Goal: Task Accomplishment & Management: Manage account settings

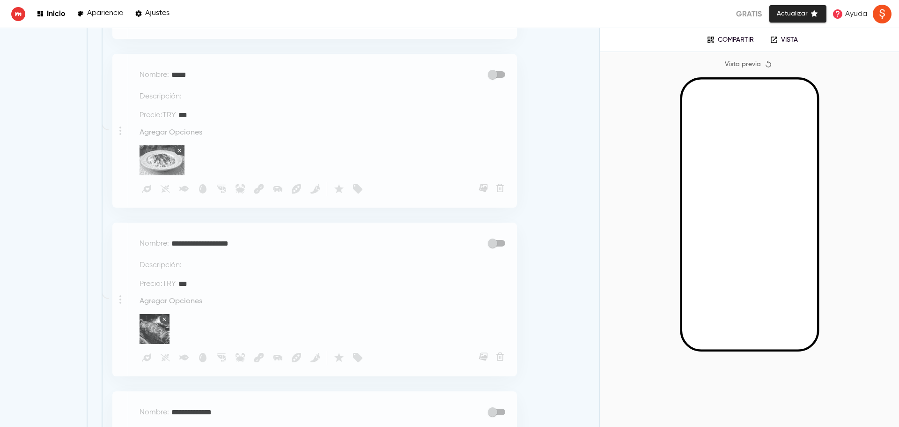
scroll to position [967, 0]
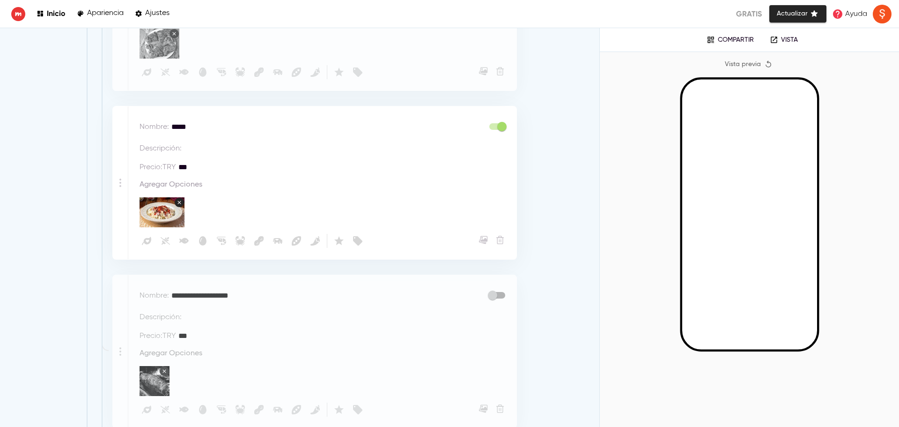
click at [178, 198] on rect "button" at bounding box center [179, 202] width 9 height 9
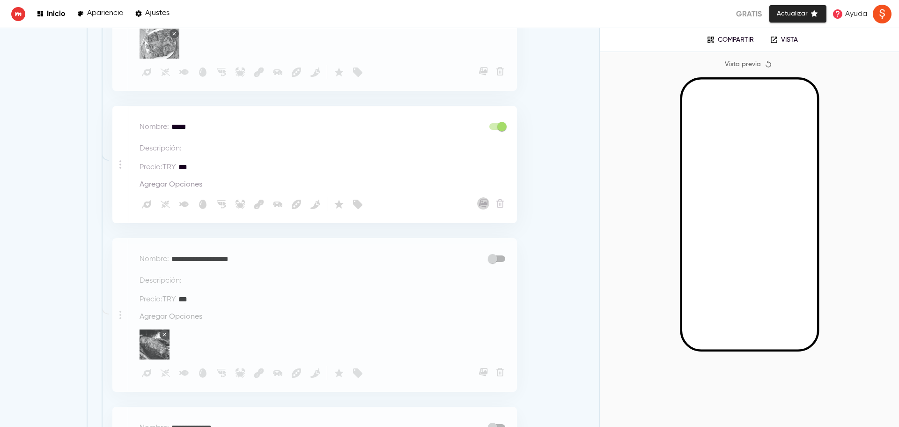
click at [481, 200] on icon "button" at bounding box center [484, 203] width 7 height 6
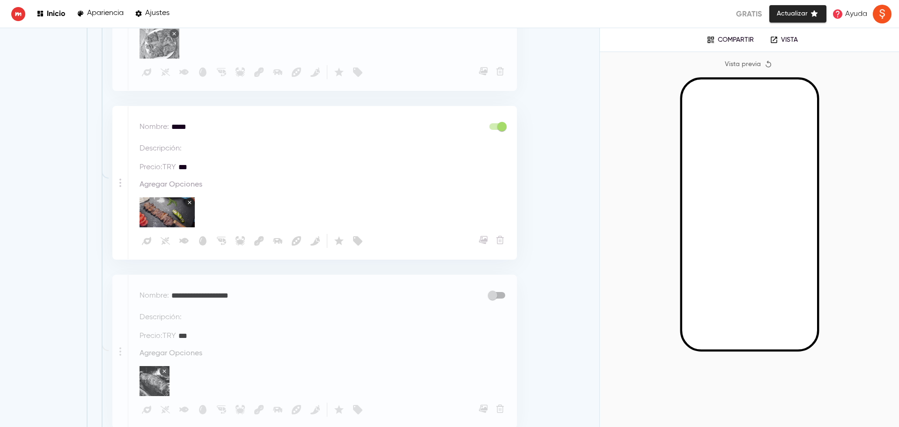
drag, startPoint x: 199, startPoint y: 123, endPoint x: 138, endPoint y: 117, distance: 60.7
click at [138, 117] on div "Nombre : ***** * Descripción : * Precio : TRY *** * Agregar Opciones Vegano Sin…" at bounding box center [322, 182] width 388 height 153
type textarea "**********"
drag, startPoint x: 171, startPoint y: 161, endPoint x: 158, endPoint y: 162, distance: 12.7
click at [158, 162] on div "Precio : TRY *** *" at bounding box center [233, 167] width 186 height 11
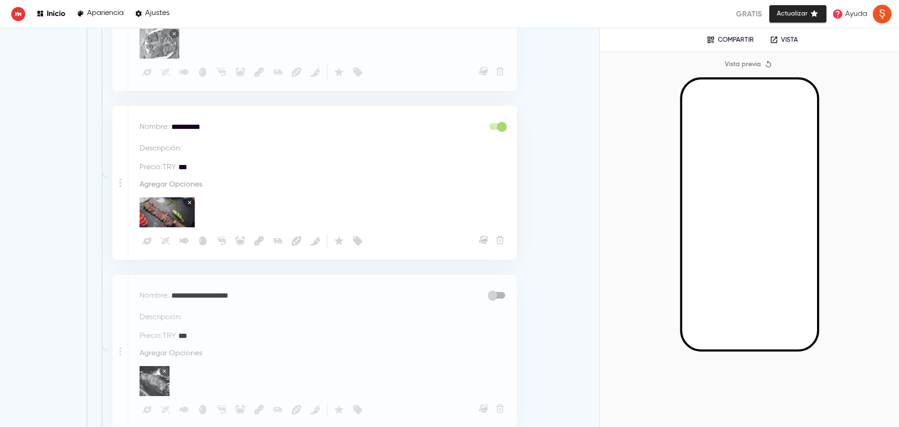
type textarea "*"
type textarea "**"
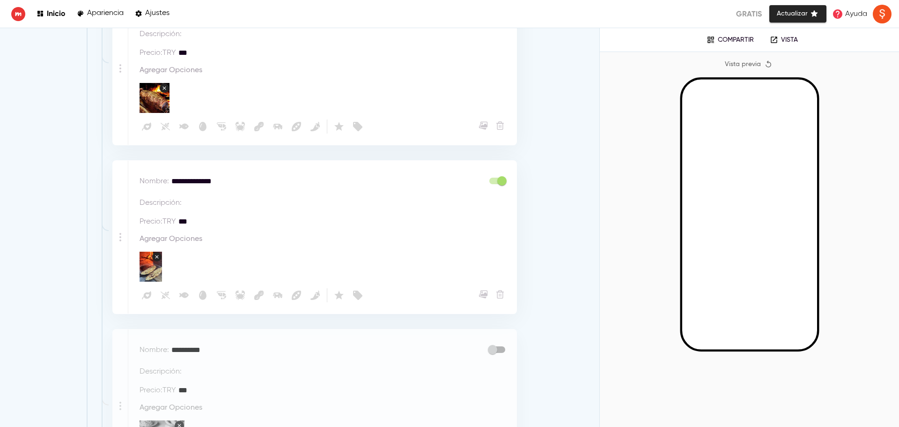
scroll to position [1342, 0]
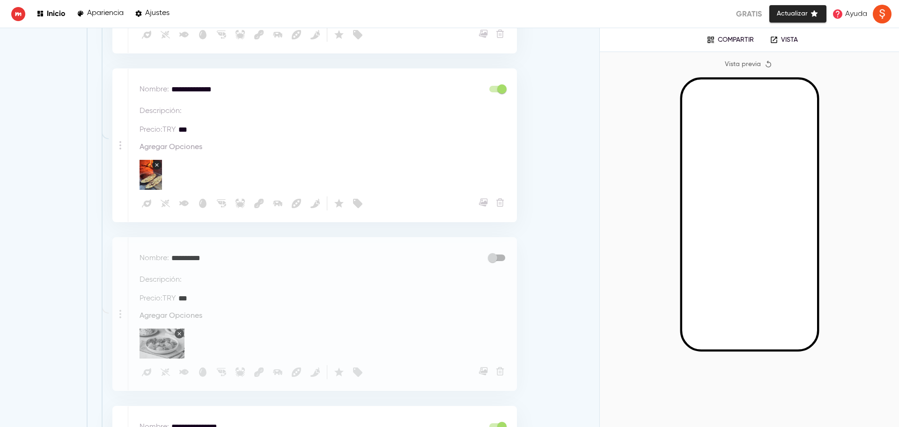
click at [493, 270] on div "Descripción : *" at bounding box center [325, 277] width 371 height 15
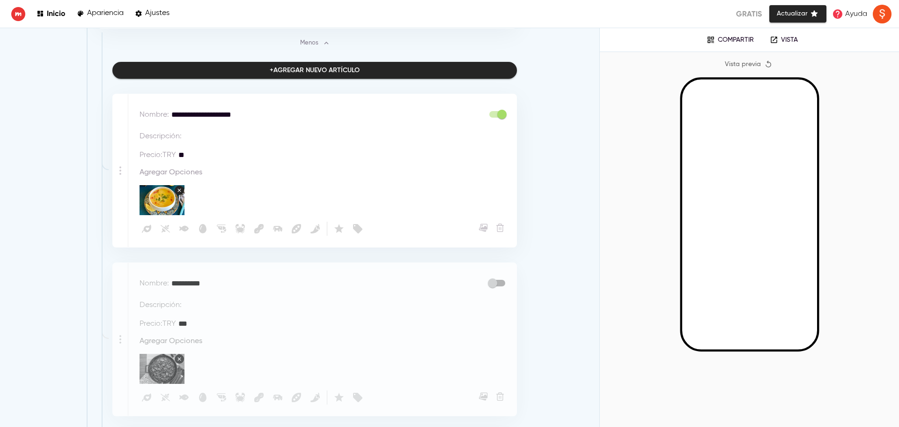
scroll to position [218, 0]
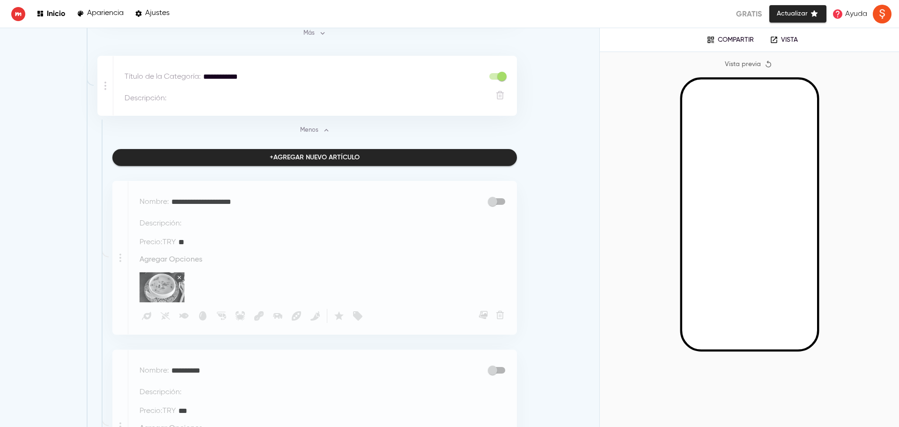
click at [784, 2] on div "Inicio Apariencia Ajustes Gratis Actualizar Ayuda" at bounding box center [449, 14] width 899 height 28
click at [787, 15] on span "Actualizar" at bounding box center [798, 14] width 42 height 12
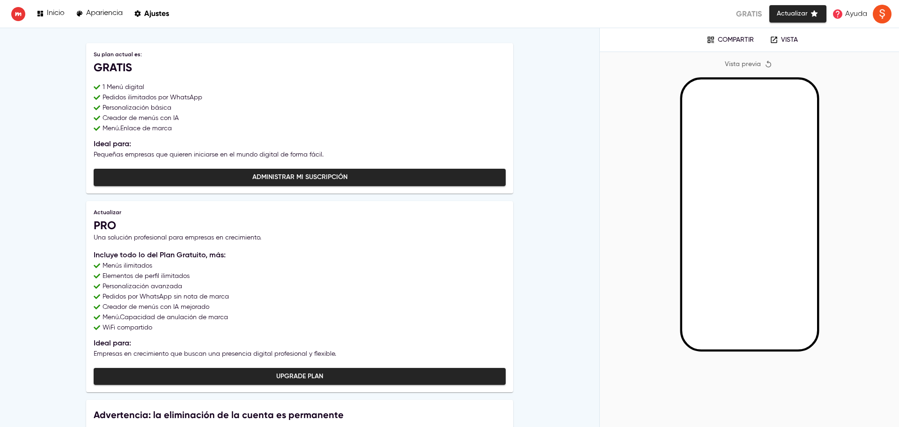
click at [38, 5] on div "Inicio Apariencia Ajustes Gratis Actualizar Ayuda" at bounding box center [449, 14] width 899 height 28
click at [40, 9] on link "Inicio" at bounding box center [51, 13] width 28 height 13
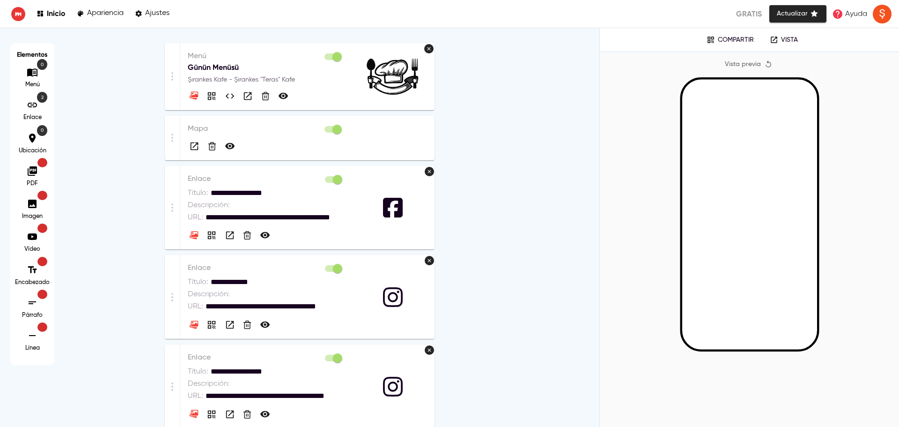
click at [286, 143] on div at bounding box center [266, 143] width 156 height 18
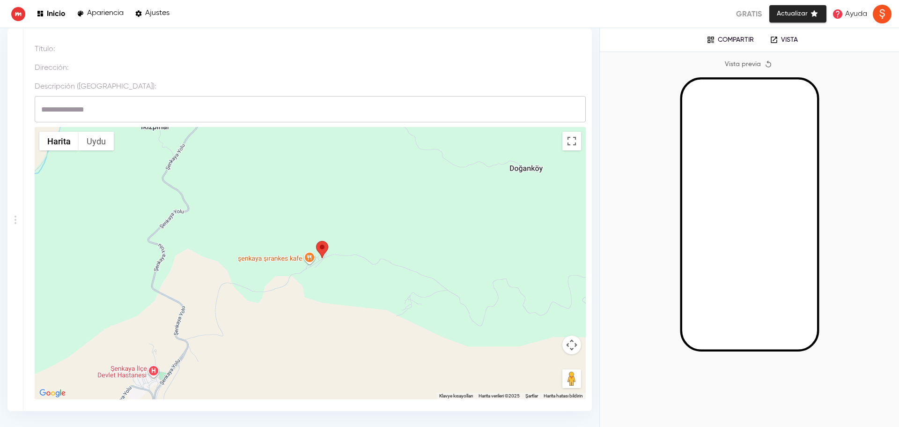
drag, startPoint x: 318, startPoint y: 261, endPoint x: 334, endPoint y: 255, distance: 17.2
click at [334, 255] on div at bounding box center [310, 263] width 551 height 272
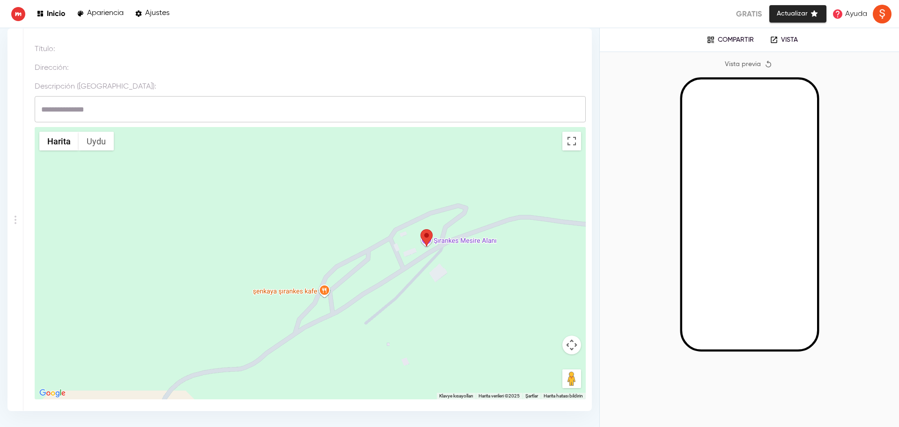
drag, startPoint x: 295, startPoint y: 326, endPoint x: 325, endPoint y: 308, distance: 35.3
click at [325, 308] on div at bounding box center [310, 263] width 551 height 272
click at [327, 299] on div at bounding box center [310, 263] width 551 height 272
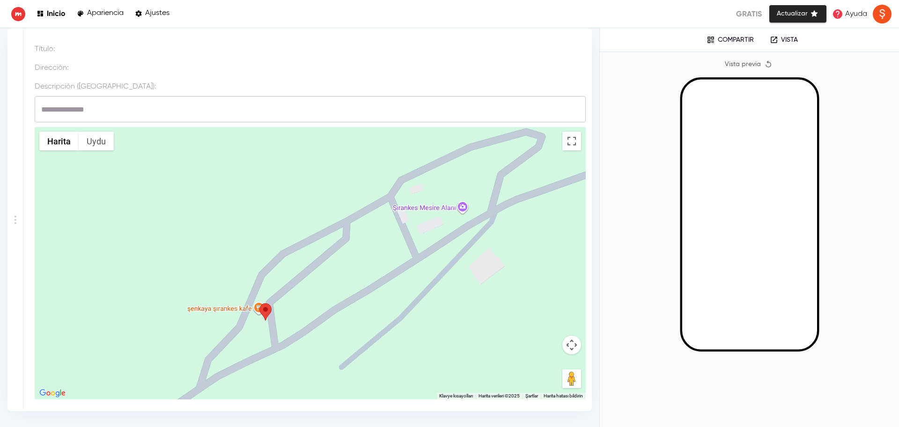
drag, startPoint x: 237, startPoint y: 344, endPoint x: 297, endPoint y: 291, distance: 80.0
click at [305, 283] on div at bounding box center [310, 263] width 551 height 272
click at [278, 311] on div at bounding box center [310, 263] width 551 height 272
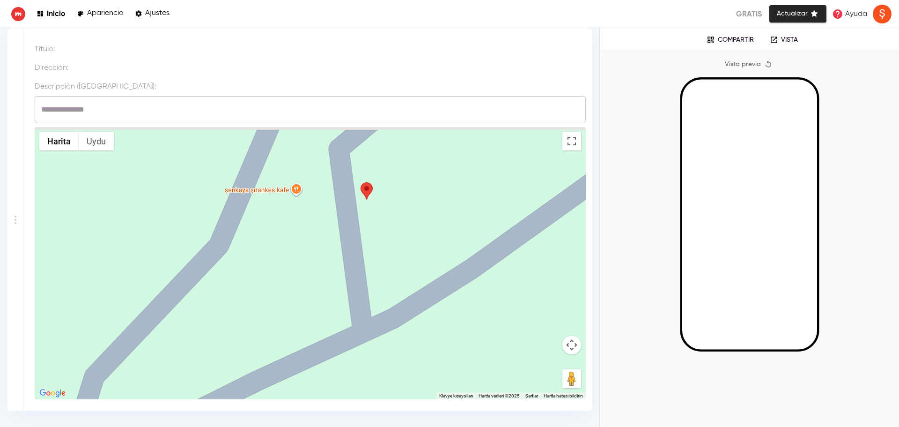
drag, startPoint x: 341, startPoint y: 206, endPoint x: 331, endPoint y: 298, distance: 92.3
click at [331, 298] on div at bounding box center [310, 263] width 551 height 272
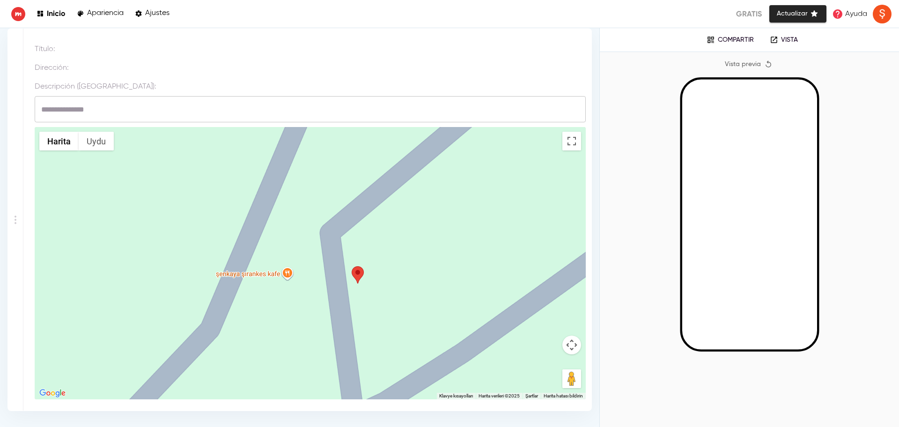
click at [395, 252] on div at bounding box center [310, 263] width 551 height 272
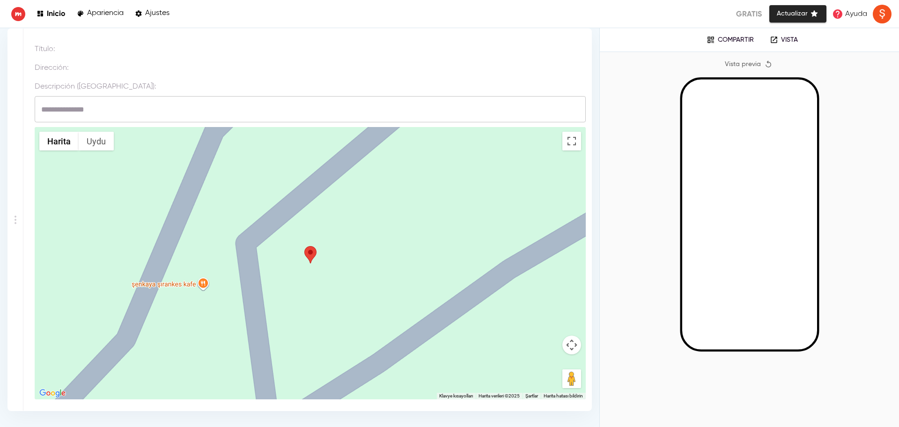
click at [488, 159] on div at bounding box center [310, 263] width 551 height 272
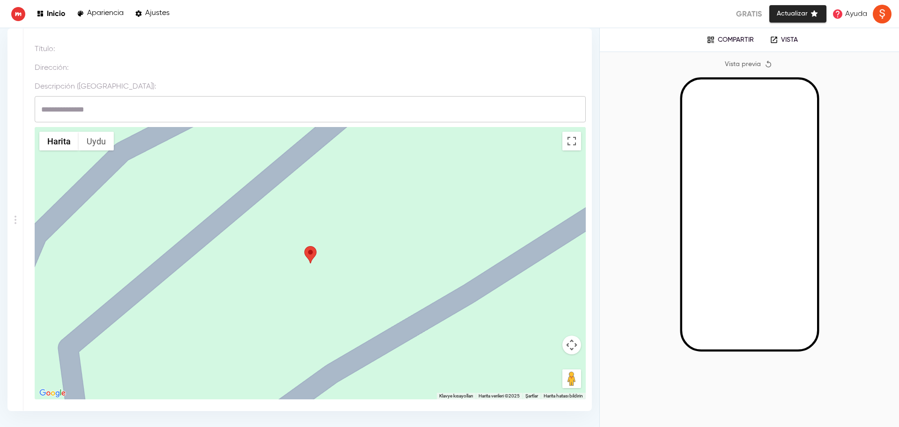
click at [452, 178] on div at bounding box center [310, 263] width 551 height 272
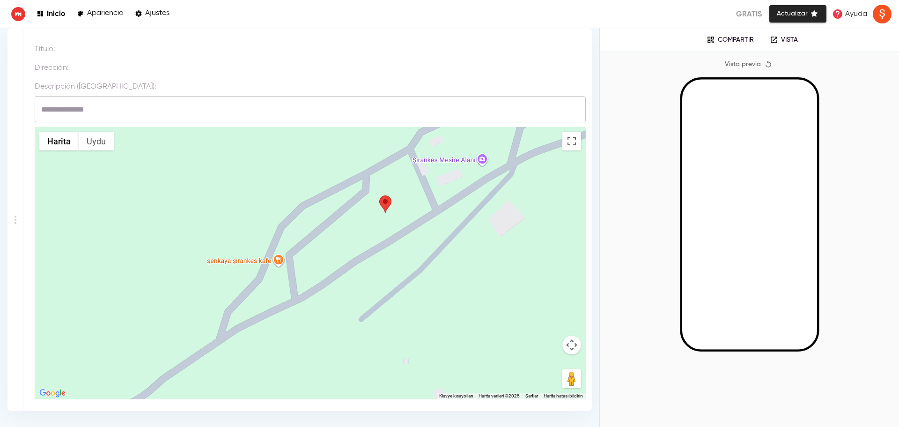
click at [483, 170] on div at bounding box center [310, 263] width 551 height 272
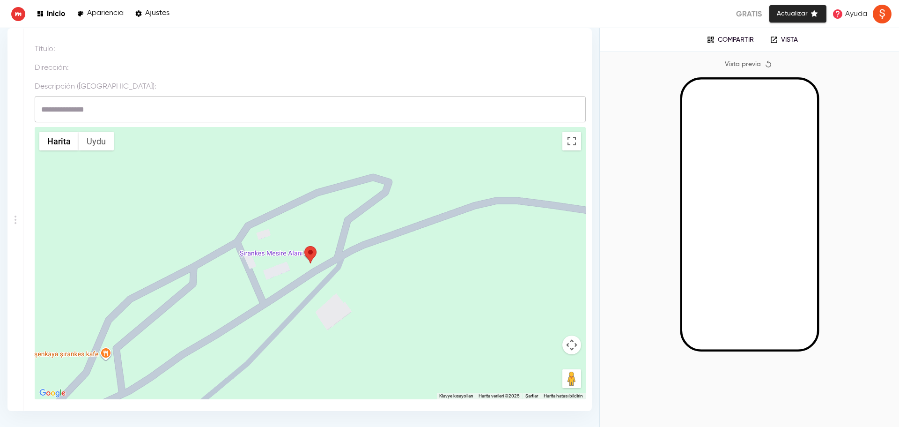
click at [805, 12] on span "Actualizar" at bounding box center [798, 14] width 42 height 12
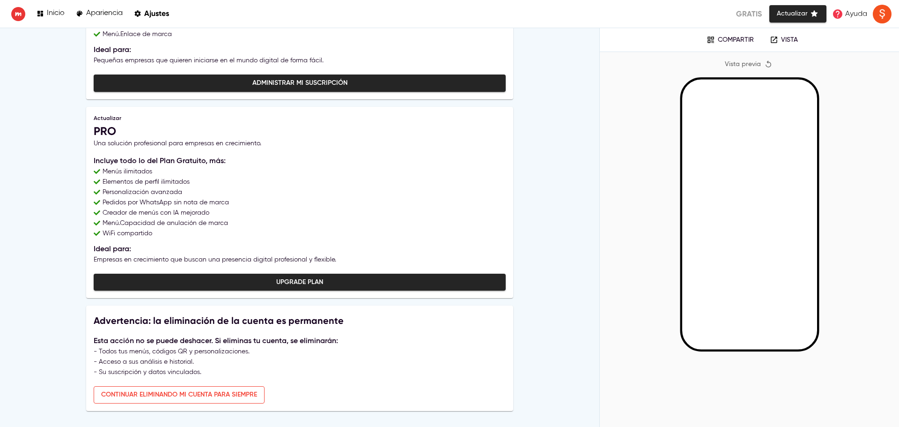
scroll to position [101, 0]
